Goal: Task Accomplishment & Management: Use online tool/utility

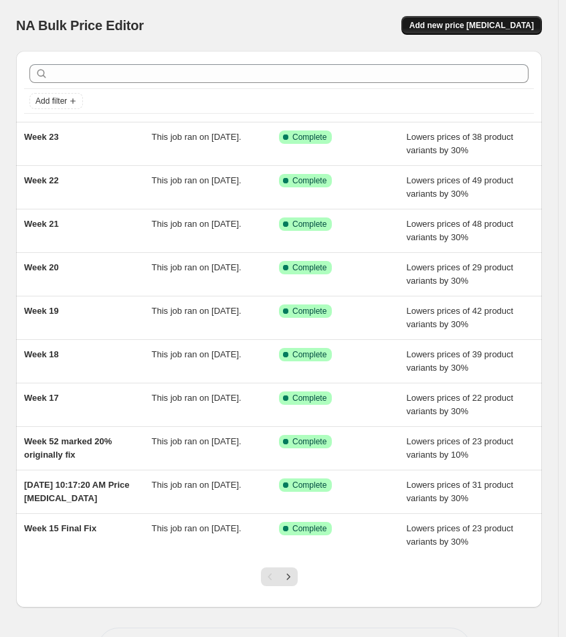
click at [480, 27] on span "Add new price [MEDICAL_DATA]" at bounding box center [472, 25] width 125 height 11
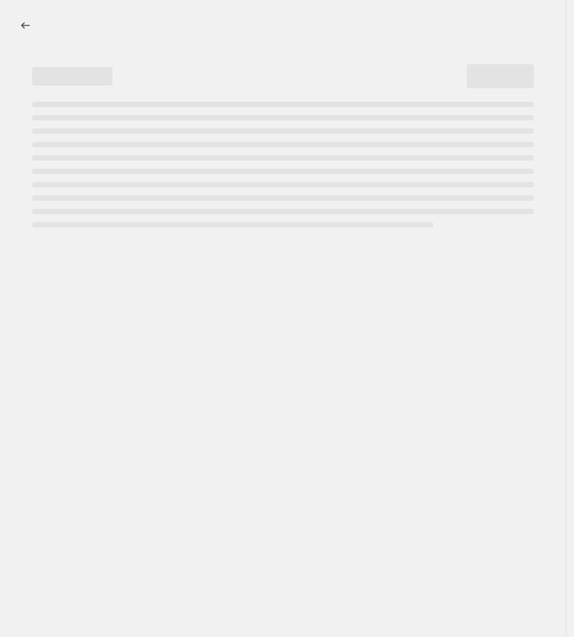
select select "percentage"
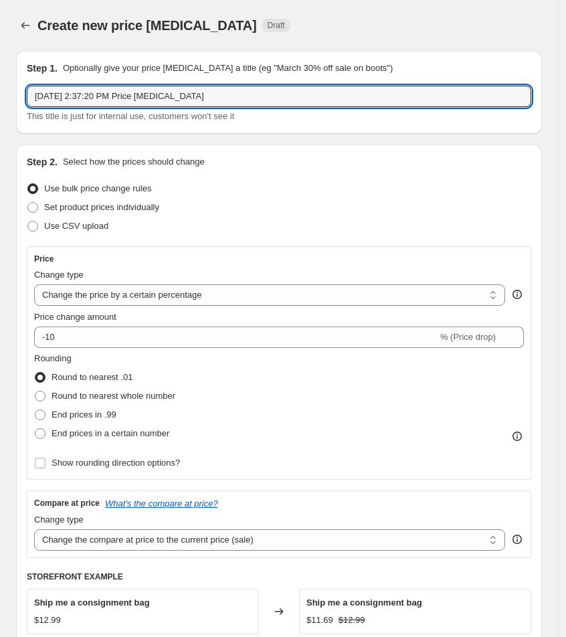
drag, startPoint x: 212, startPoint y: 96, endPoint x: 49, endPoint y: 85, distance: 163.7
click at [49, 85] on div "Step 1. Optionally give your price [MEDICAL_DATA] a title (eg "March 30% off sa…" at bounding box center [279, 93] width 505 height 62
type input "Week 24"
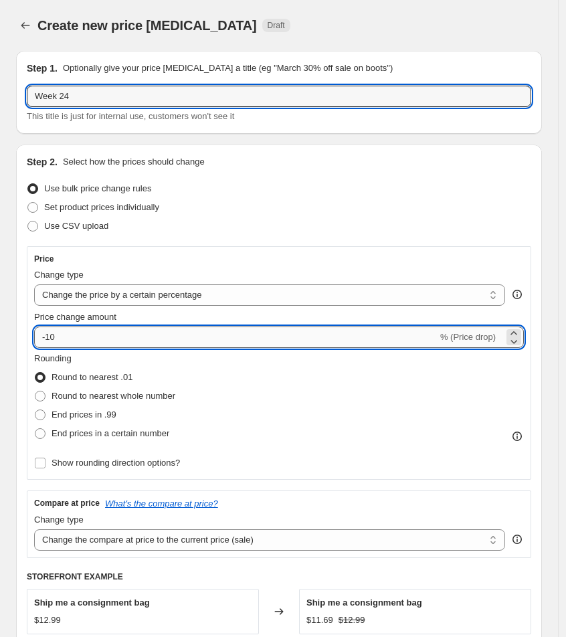
click at [77, 338] on input "-10" at bounding box center [236, 337] width 404 height 21
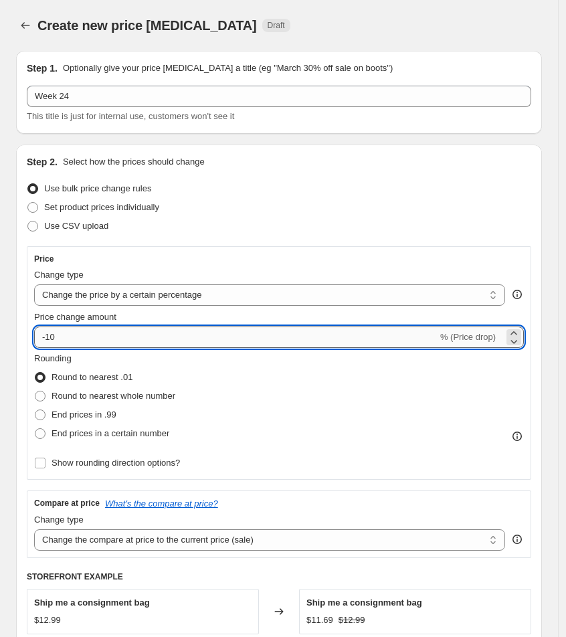
type input "-1"
type input "-30"
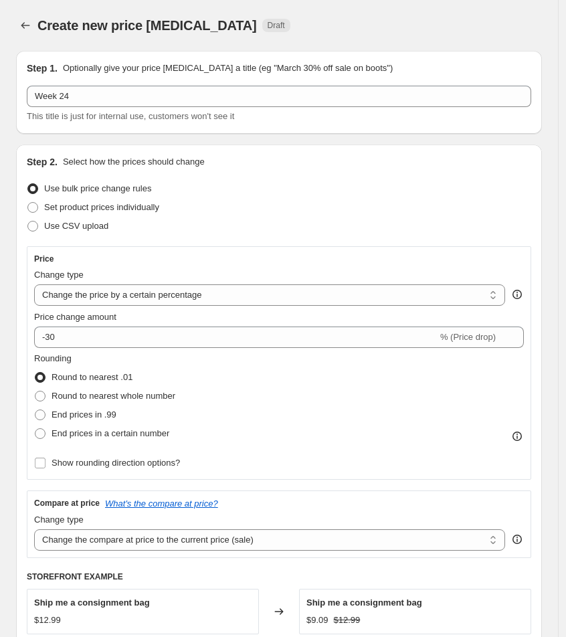
click at [337, 217] on div "Use CSV upload" at bounding box center [279, 226] width 505 height 19
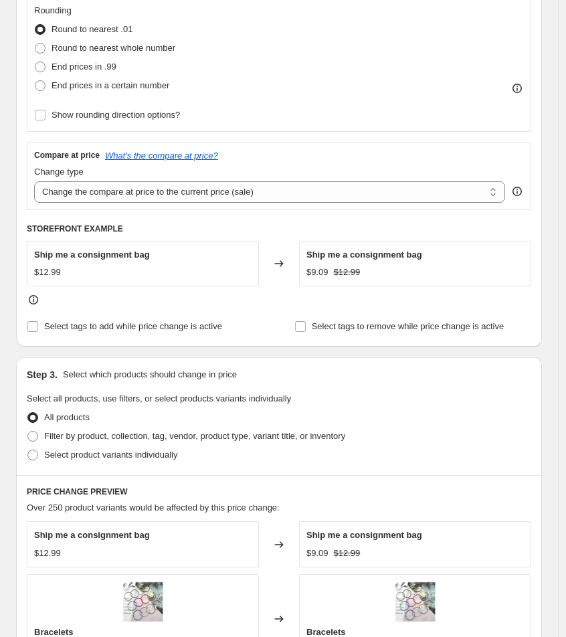
scroll to position [349, 0]
click at [33, 434] on span at bounding box center [32, 436] width 11 height 11
click at [28, 431] on input "Filter by product, collection, tag, vendor, product type, variant title, or inv…" at bounding box center [27, 431] width 1 height 1
radio input "true"
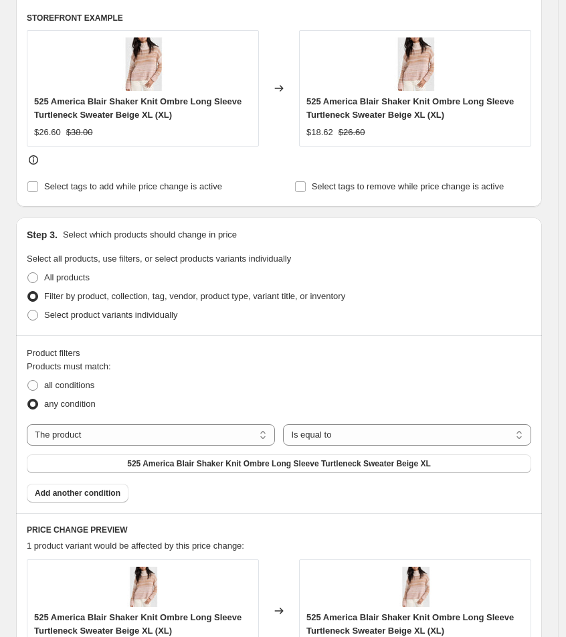
scroll to position [560, 0]
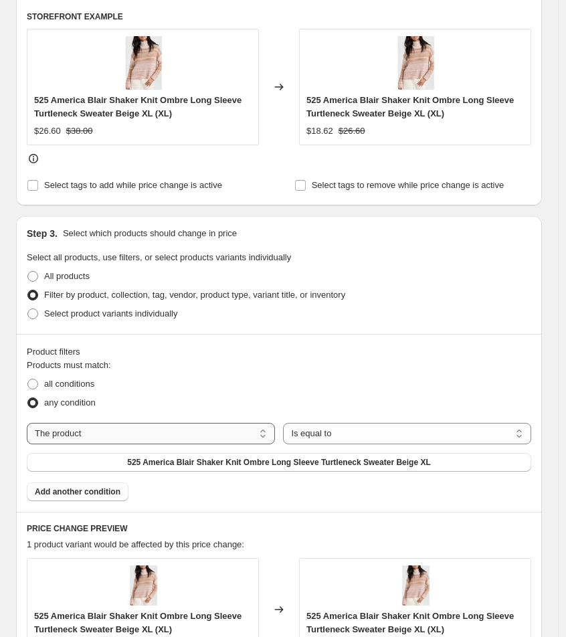
click at [151, 432] on select "The product The product's collection The product's tag The product's vendor The…" at bounding box center [151, 433] width 248 height 21
select select "collection"
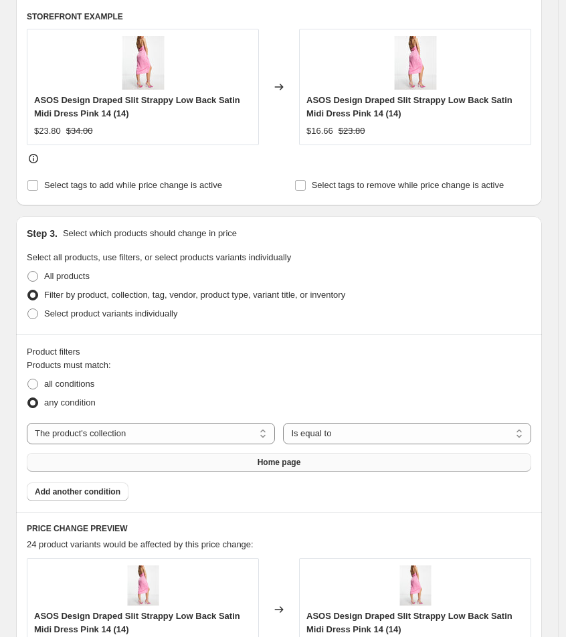
click at [301, 463] on span "Home page" at bounding box center [280, 462] width 44 height 11
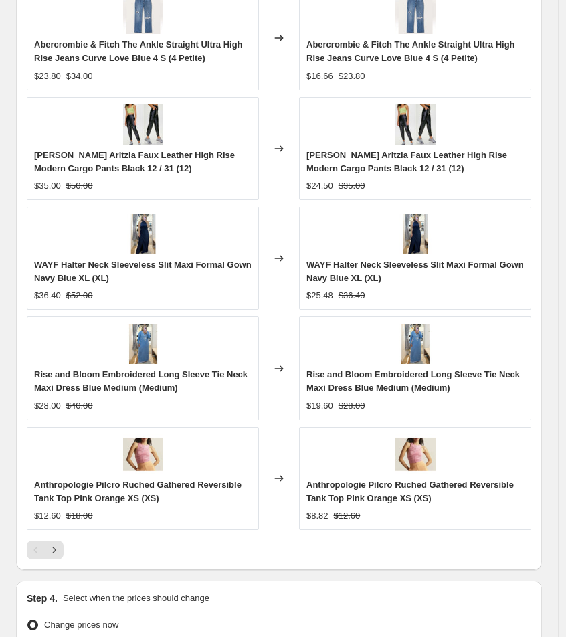
scroll to position [1136, 0]
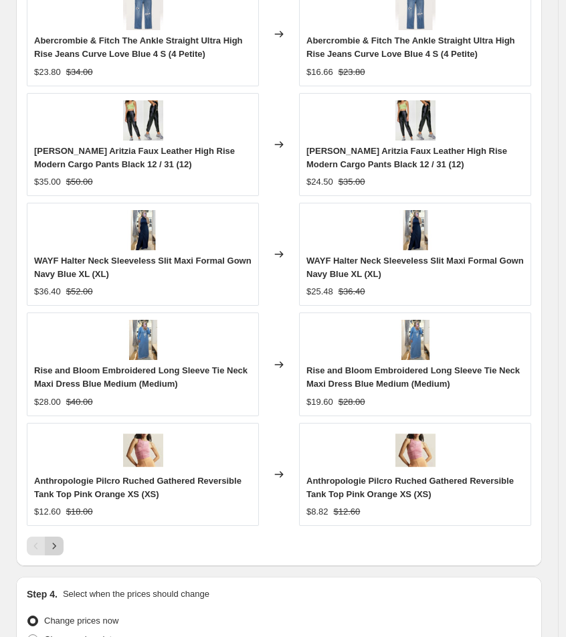
click at [54, 546] on icon "Next" at bounding box center [54, 546] width 13 height 13
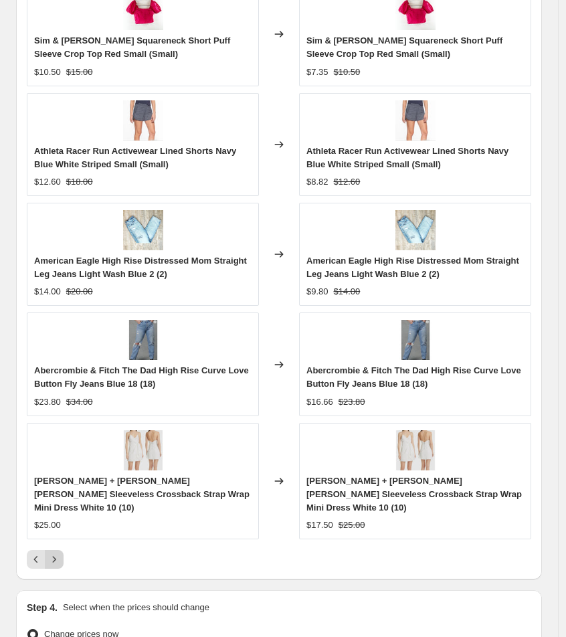
click at [54, 553] on icon "Next" at bounding box center [54, 559] width 13 height 13
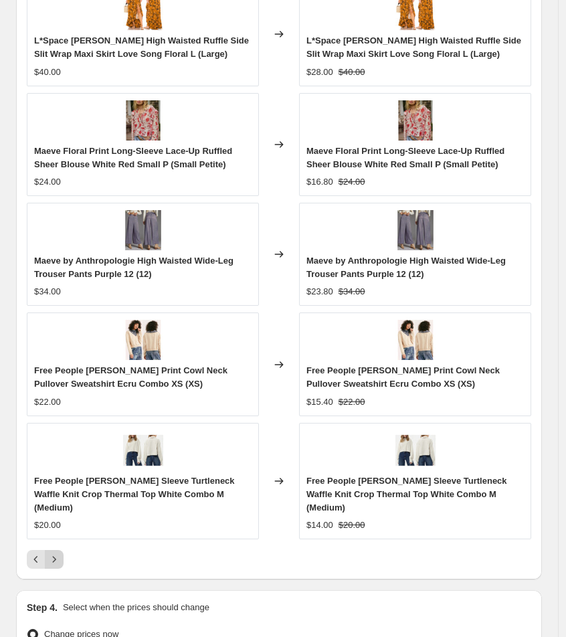
click at [55, 553] on icon "Next" at bounding box center [54, 559] width 13 height 13
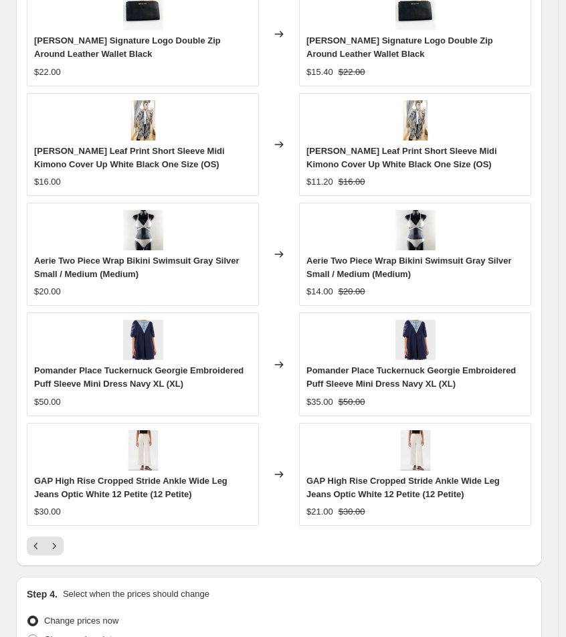
scroll to position [1092, 0]
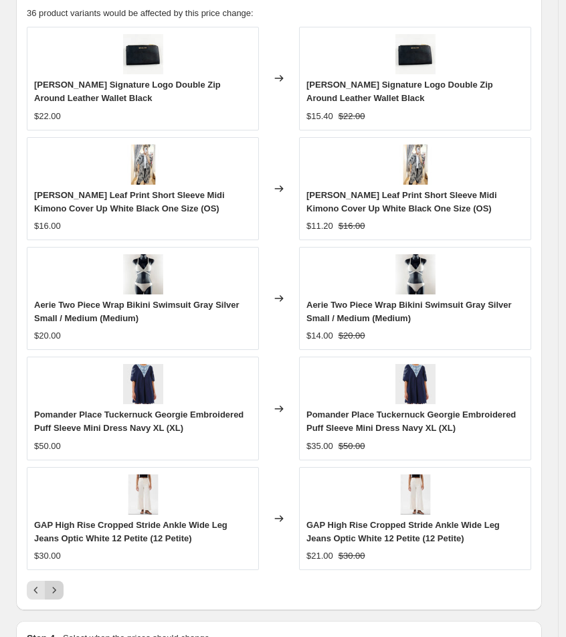
click at [60, 588] on icon "Next" at bounding box center [54, 590] width 13 height 13
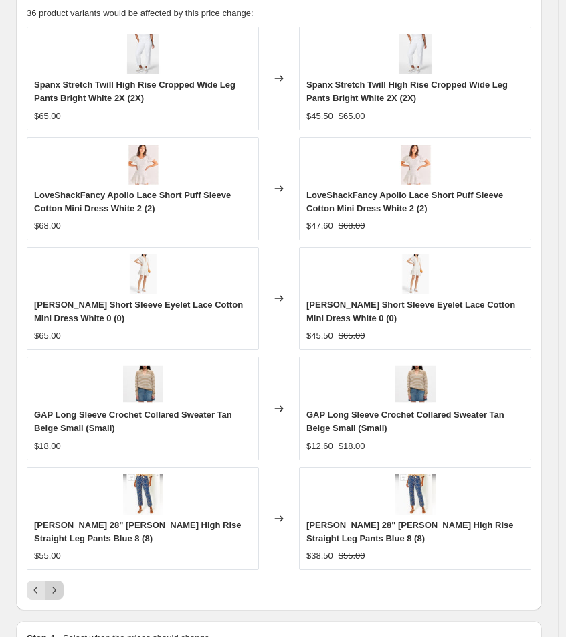
click at [57, 588] on icon "Next" at bounding box center [54, 590] width 13 height 13
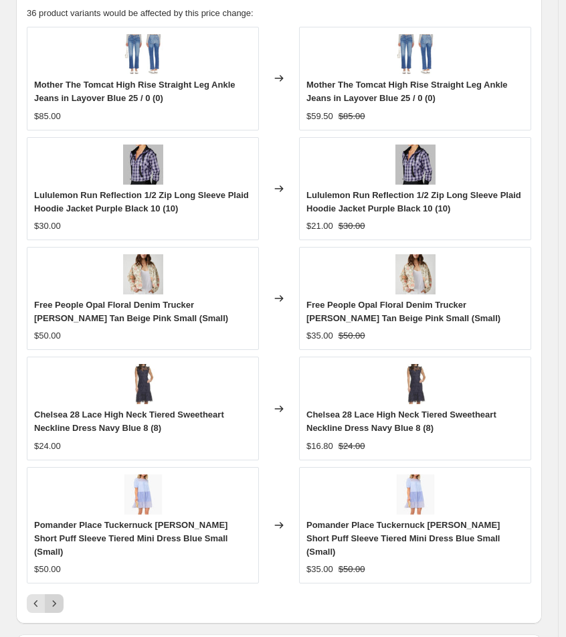
click at [52, 597] on icon "Next" at bounding box center [54, 603] width 13 height 13
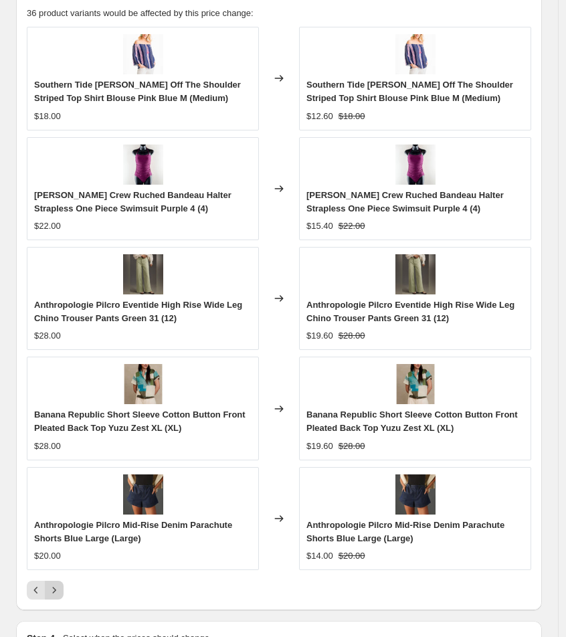
click at [51, 587] on icon "Next" at bounding box center [54, 590] width 13 height 13
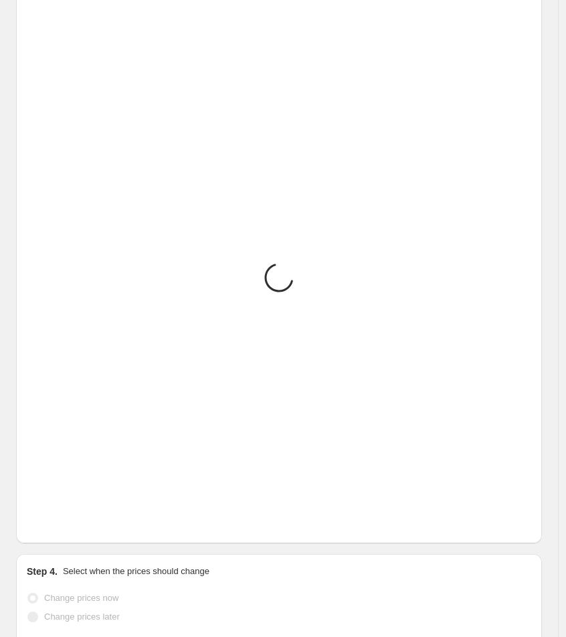
scroll to position [859, 0]
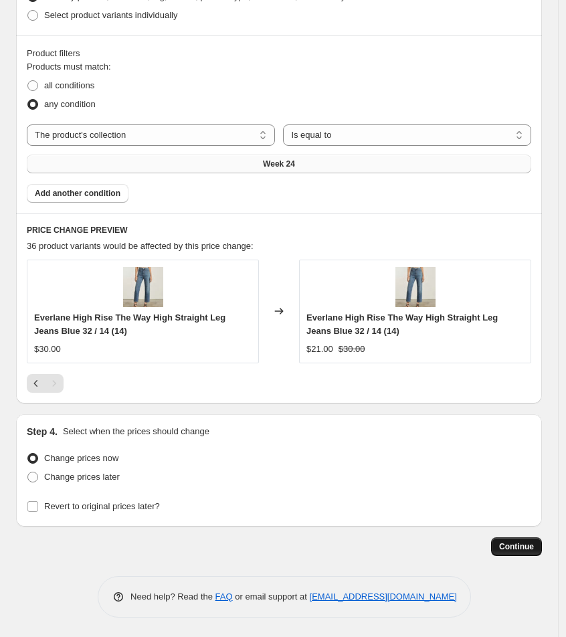
click at [534, 544] on span "Continue" at bounding box center [517, 547] width 35 height 11
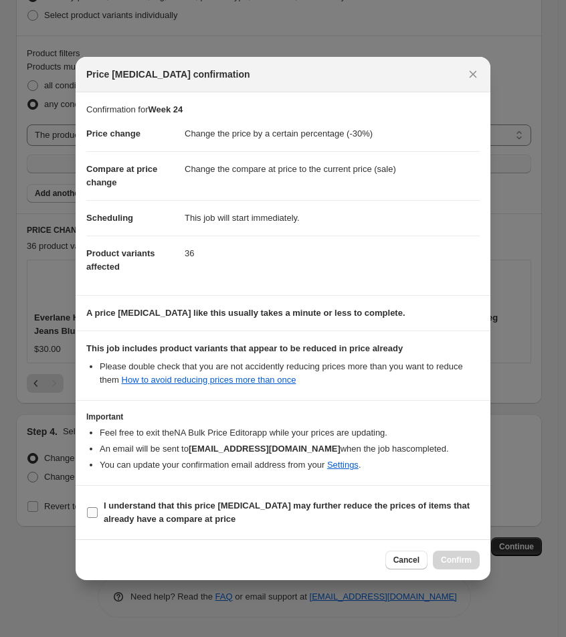
click at [95, 518] on input "I understand that this price [MEDICAL_DATA] may further reduce the prices of it…" at bounding box center [92, 513] width 11 height 11
checkbox input "true"
click at [461, 566] on span "Confirm" at bounding box center [456, 560] width 31 height 11
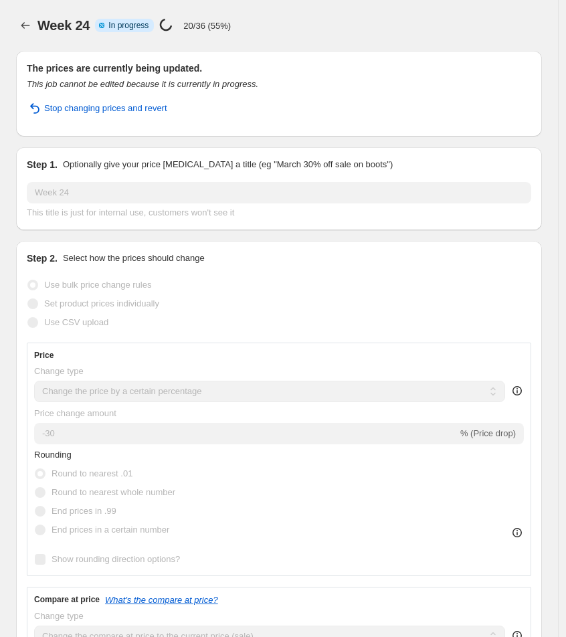
select select "percentage"
select select "collection"
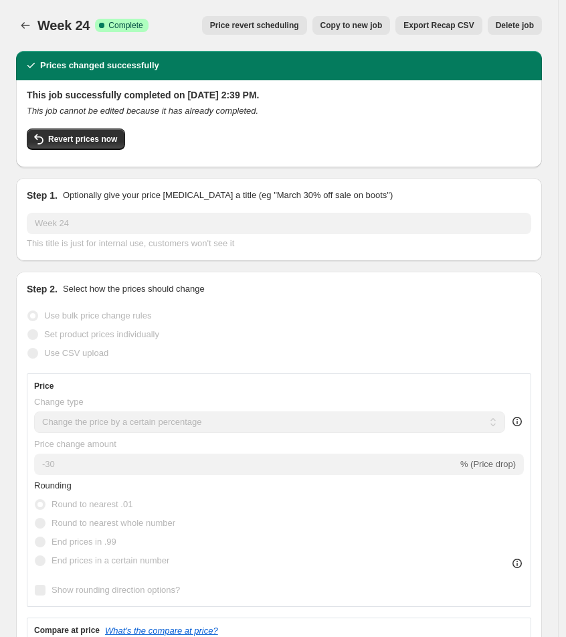
click at [437, 25] on span "Export Recap CSV" at bounding box center [439, 25] width 70 height 11
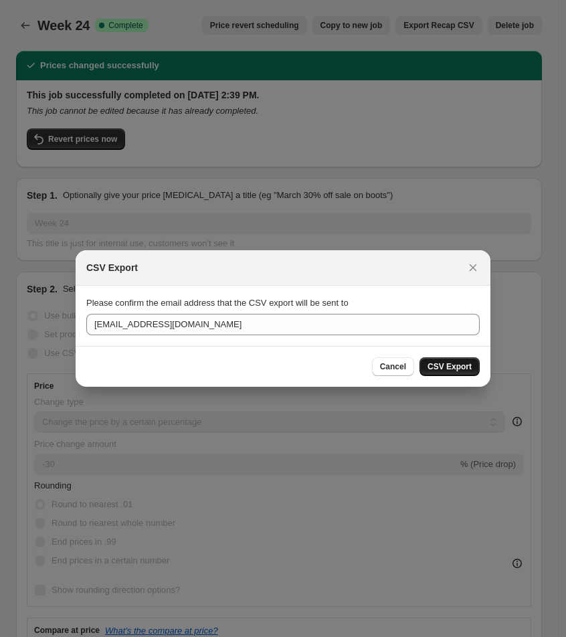
click at [441, 366] on span "CSV Export" at bounding box center [450, 367] width 44 height 11
